Goal: Information Seeking & Learning: Learn about a topic

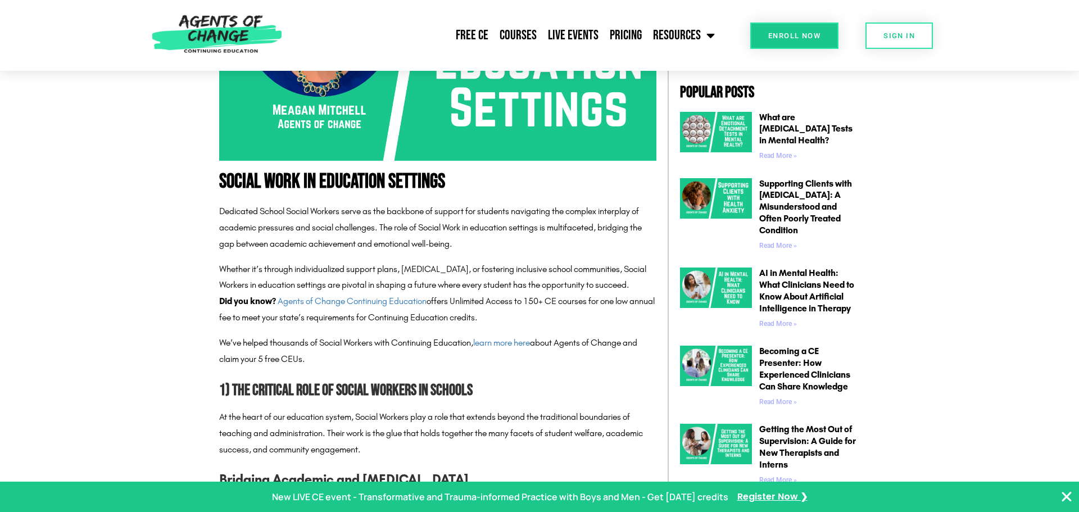
scroll to position [440, 0]
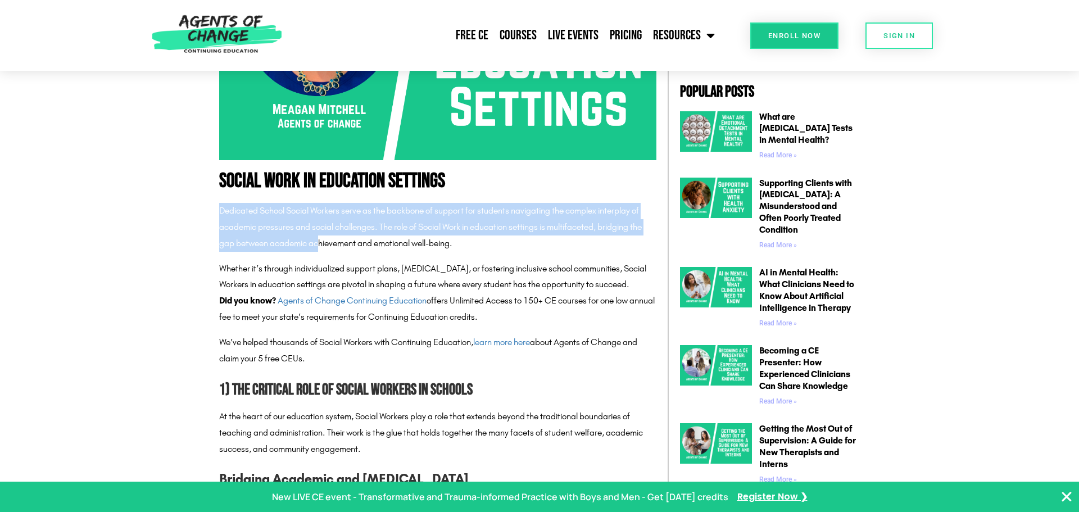
drag, startPoint x: 221, startPoint y: 211, endPoint x: 319, endPoint y: 235, distance: 100.3
click at [319, 235] on p "Dedicated School Social Workers serve as the backbone of support for students n…" at bounding box center [437, 227] width 437 height 48
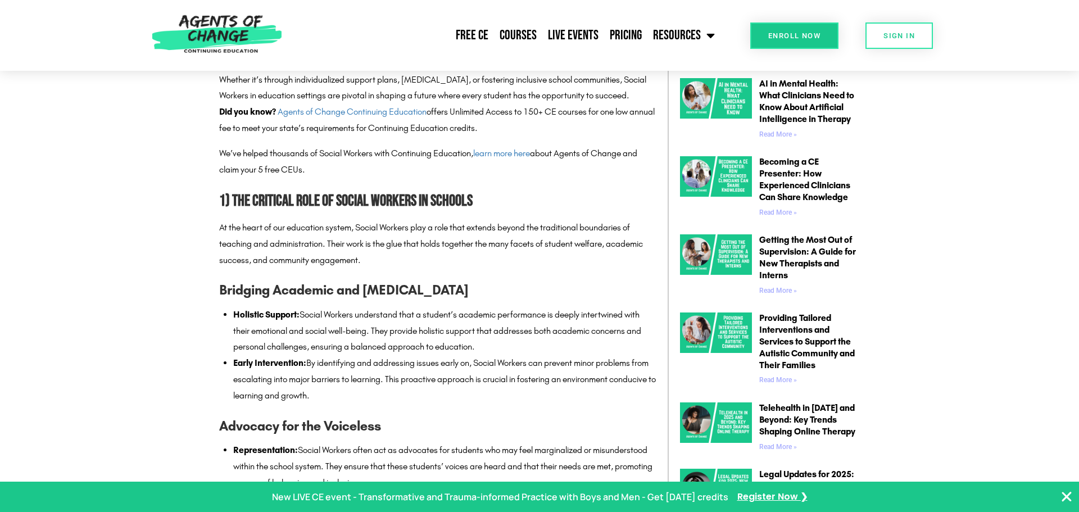
scroll to position [645, 0]
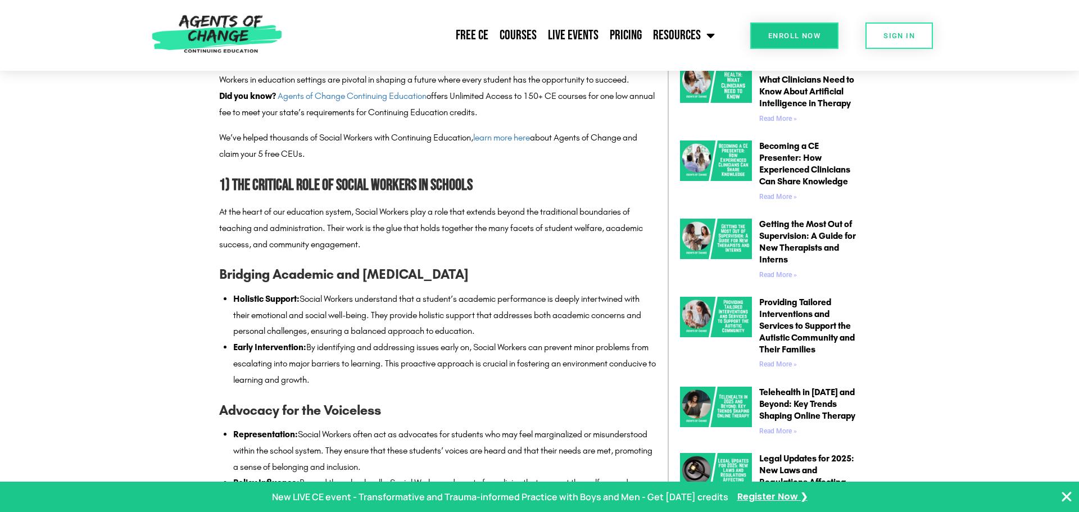
click at [319, 235] on p "At the heart of our education system, Social Workers play a role that extends b…" at bounding box center [437, 228] width 437 height 48
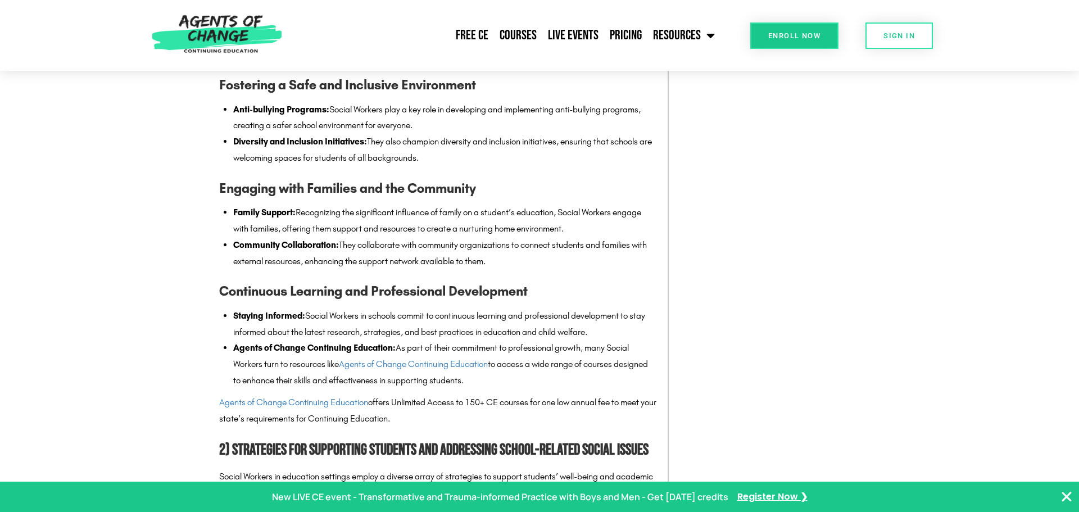
scroll to position [1243, 0]
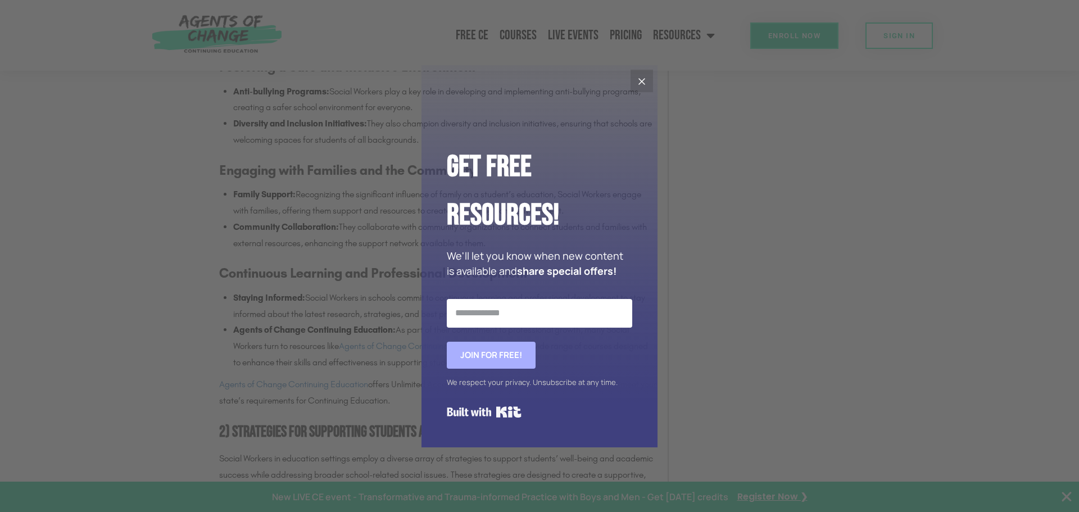
drag, startPoint x: 221, startPoint y: 185, endPoint x: 423, endPoint y: 261, distance: 215.0
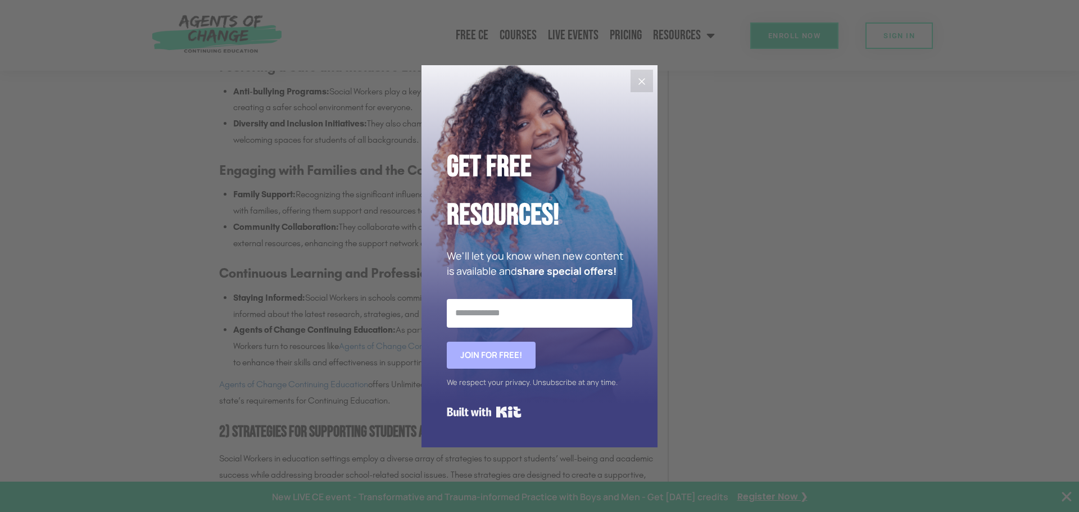
click at [641, 80] on icon "Close" at bounding box center [641, 81] width 13 height 13
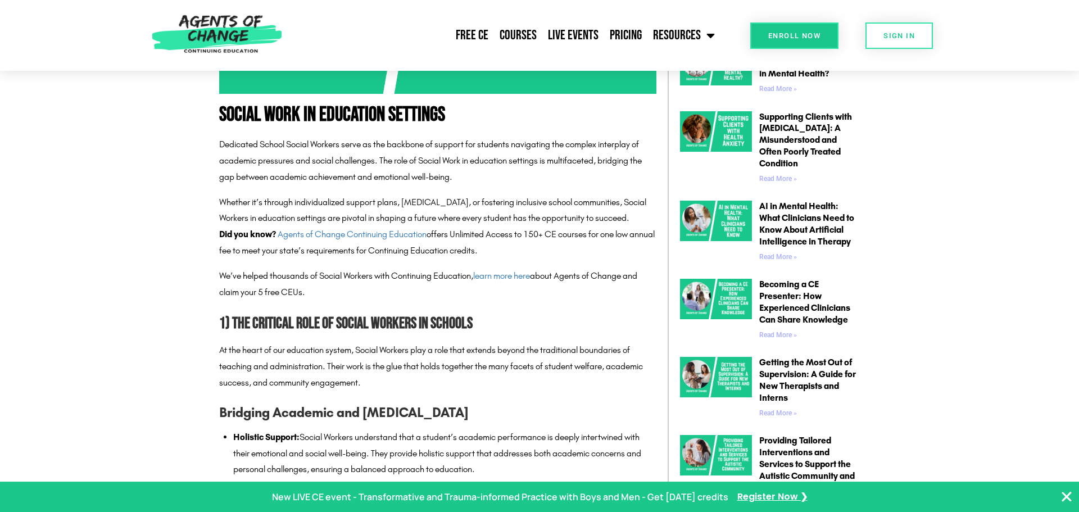
scroll to position [607, 0]
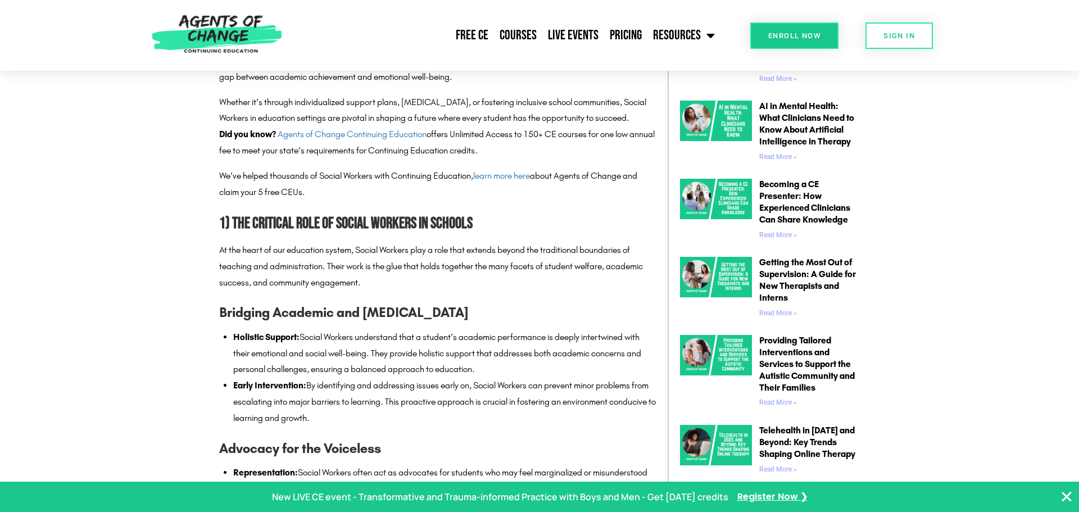
drag, startPoint x: 514, startPoint y: 358, endPoint x: 216, endPoint y: 221, distance: 327.6
copy div "0) Lor Ipsumdol Sita co Adipis Elitsed do Eiusmod Te inc utlab et dol magnaaliq…"
